Goal: Check status: Check status

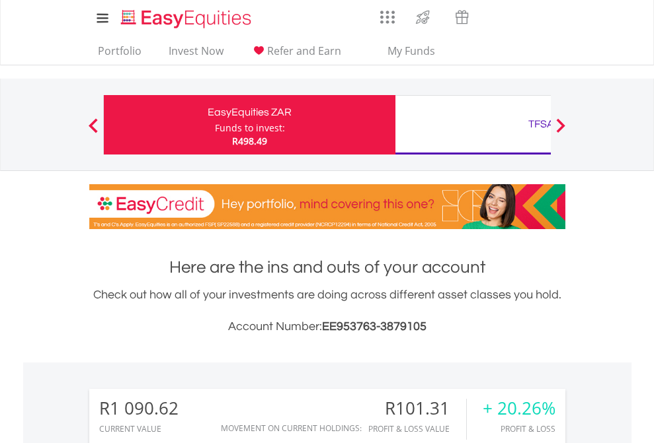
scroll to position [127, 208]
click at [215, 125] on div "Funds to invest:" at bounding box center [250, 128] width 70 height 13
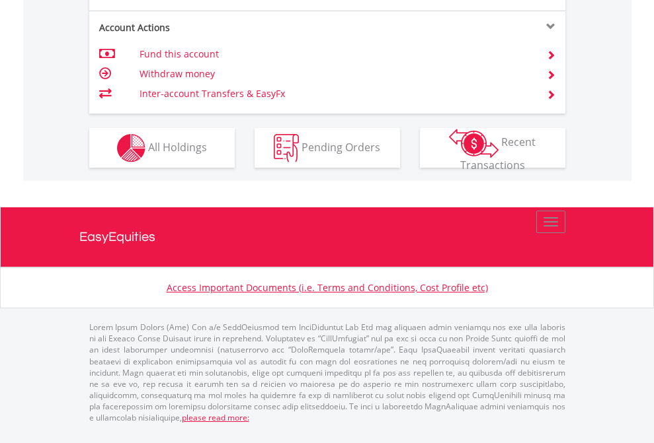
scroll to position [1293, 0]
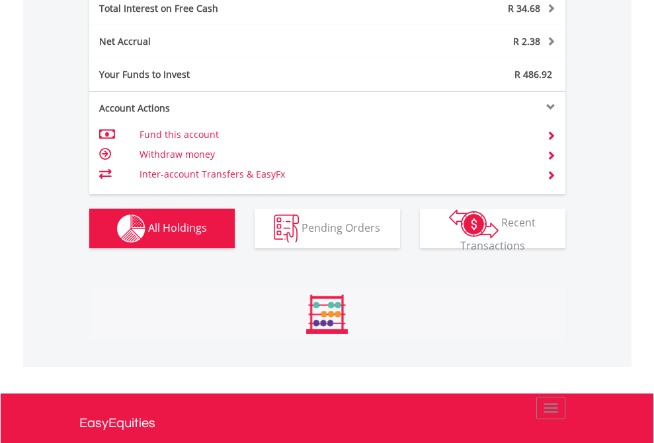
scroll to position [127, 208]
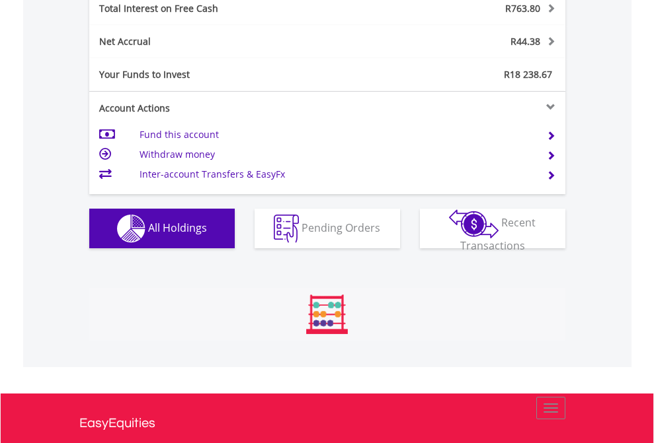
scroll to position [127, 208]
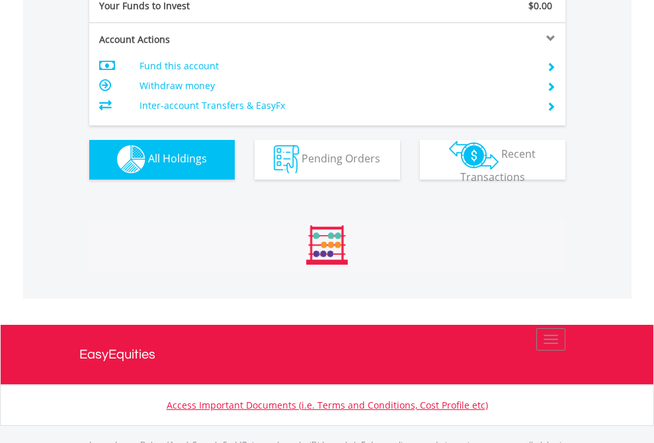
scroll to position [1309, 0]
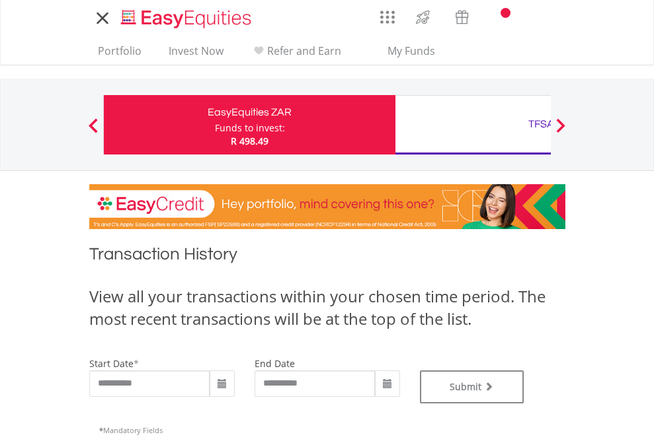
type input "**********"
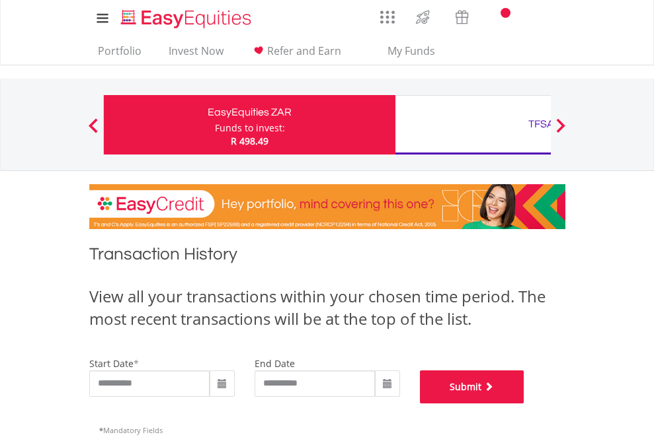
click at [524, 404] on button "Submit" at bounding box center [472, 387] width 104 height 33
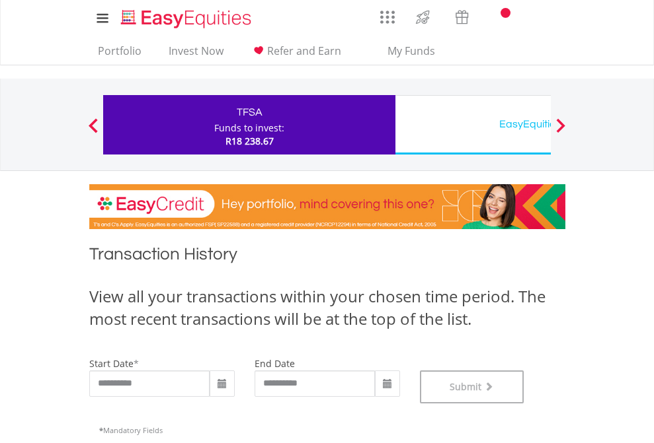
scroll to position [536, 0]
click at [473, 125] on div "EasyEquities USD" at bounding box center [541, 124] width 276 height 19
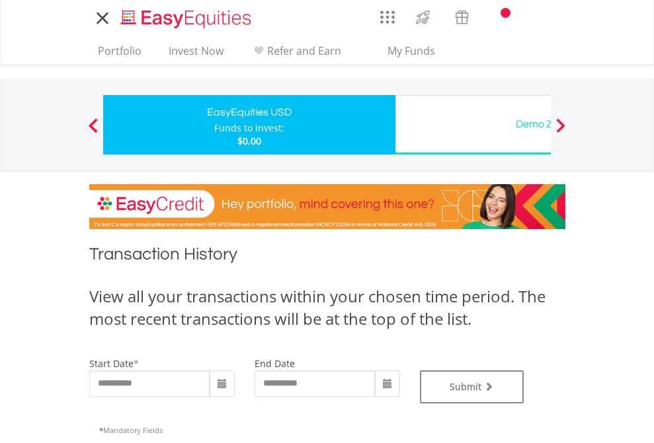
type input "**********"
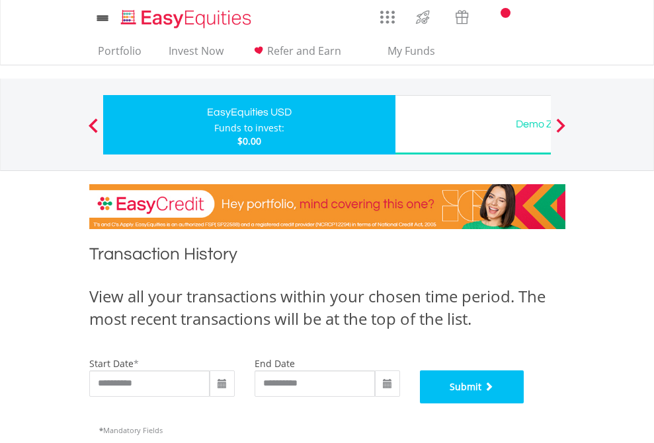
click at [524, 404] on button "Submit" at bounding box center [472, 387] width 104 height 33
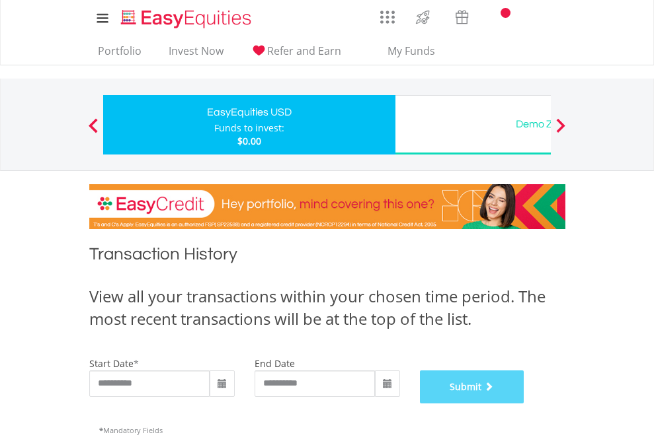
scroll to position [536, 0]
